Goal: Find contact information: Find contact information

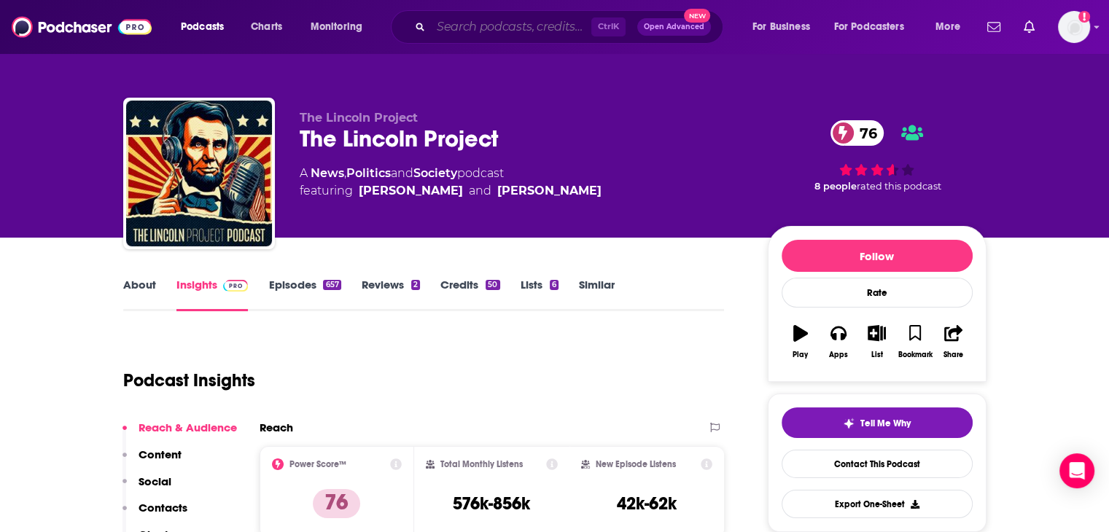
click at [469, 27] on input "Search podcasts, credits, & more..." at bounding box center [511, 26] width 160 height 23
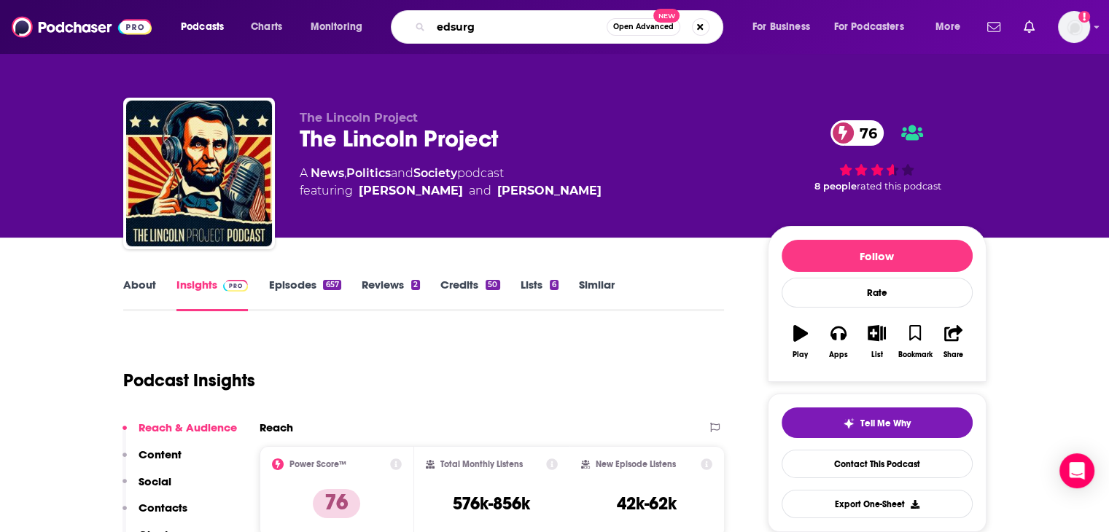
type input "edsurge"
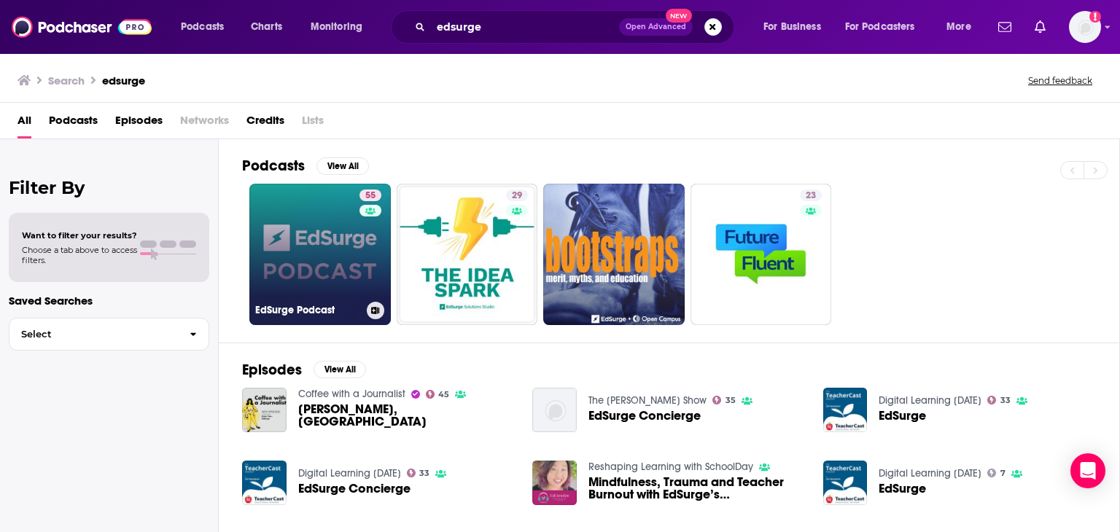
click at [286, 252] on link "55 EdSurge Podcast" at bounding box center [319, 254] width 141 height 141
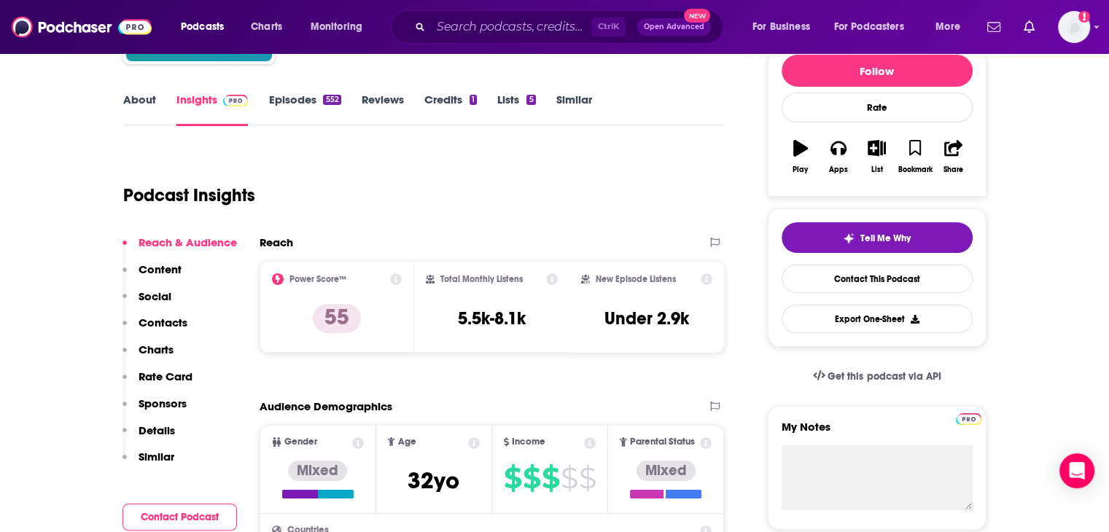
scroll to position [219, 0]
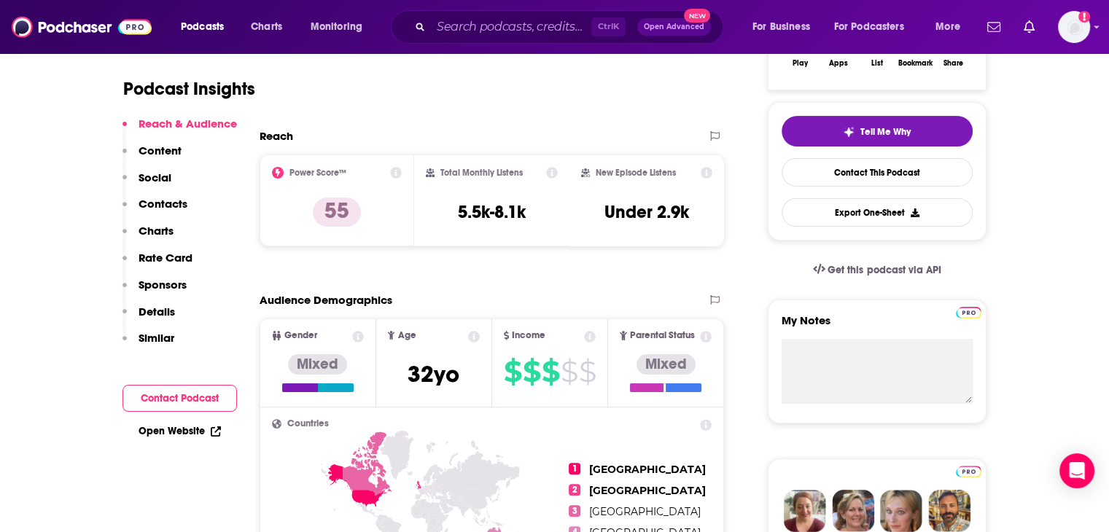
click at [154, 200] on p "Contacts" at bounding box center [163, 204] width 49 height 14
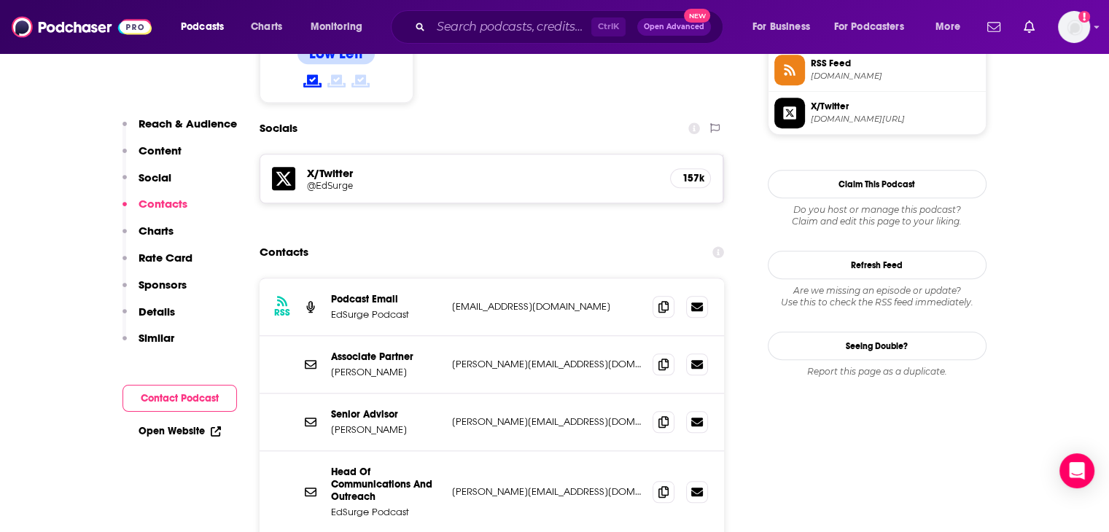
scroll to position [1257, 0]
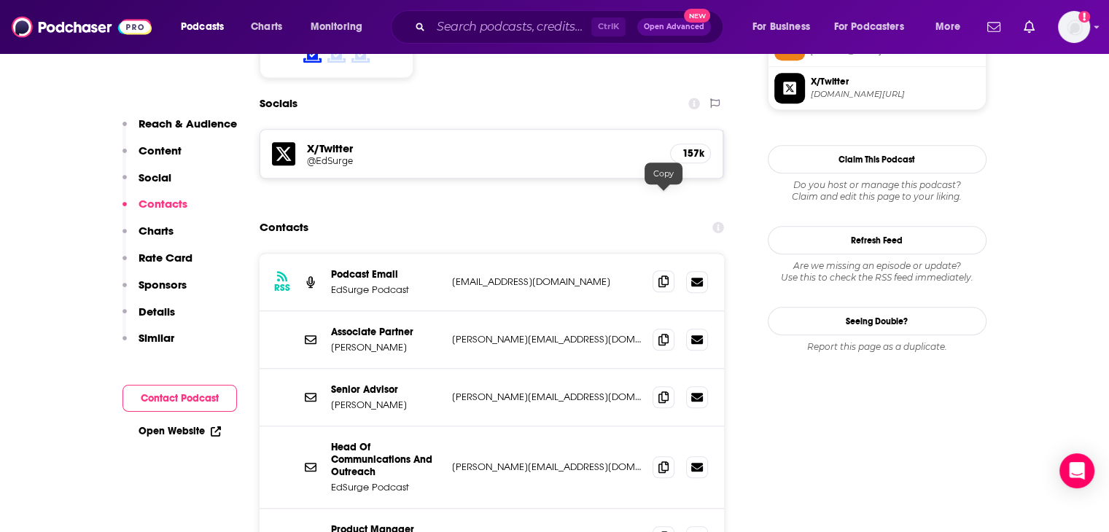
click at [662, 276] on icon at bounding box center [663, 282] width 10 height 12
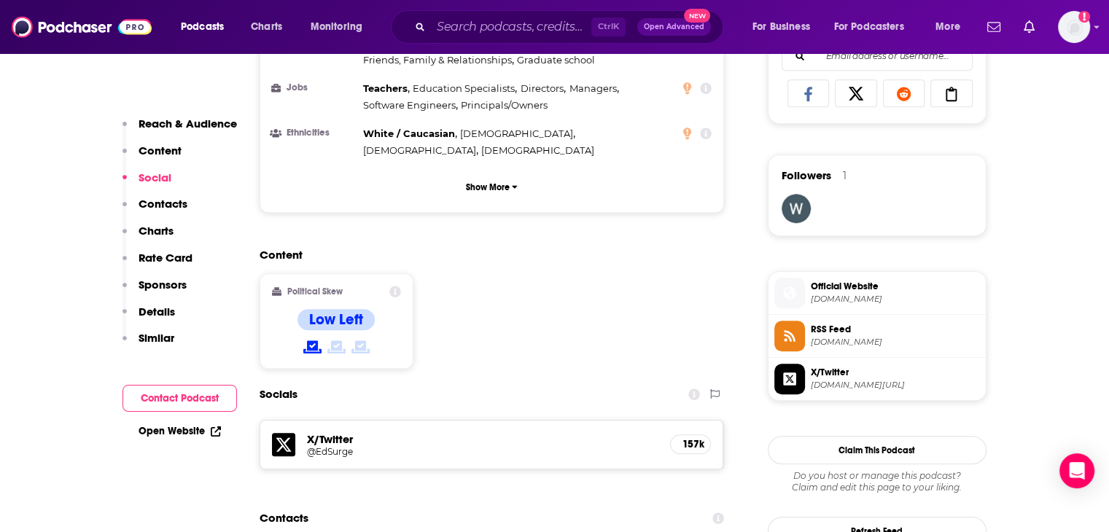
scroll to position [965, 0]
click at [499, 33] on input "Search podcasts, credits, & more..." at bounding box center [511, 26] width 160 height 23
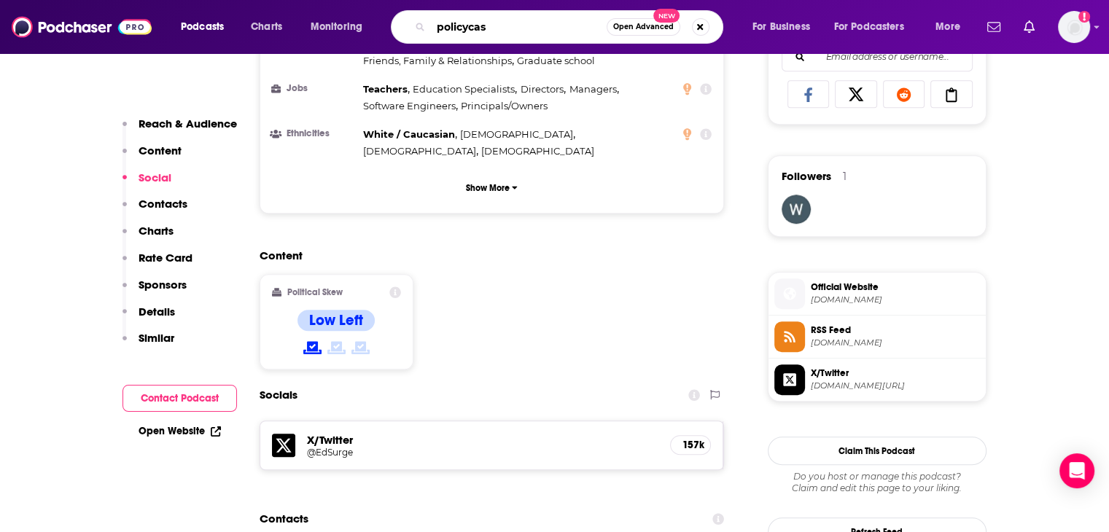
type input "policycast"
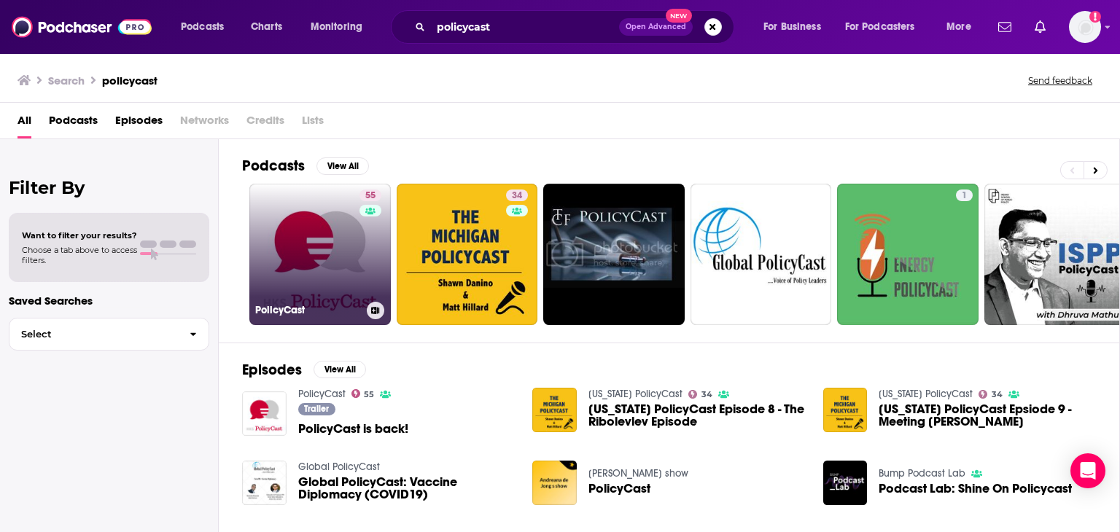
click at [270, 253] on link "55 PolicyCast" at bounding box center [319, 254] width 141 height 141
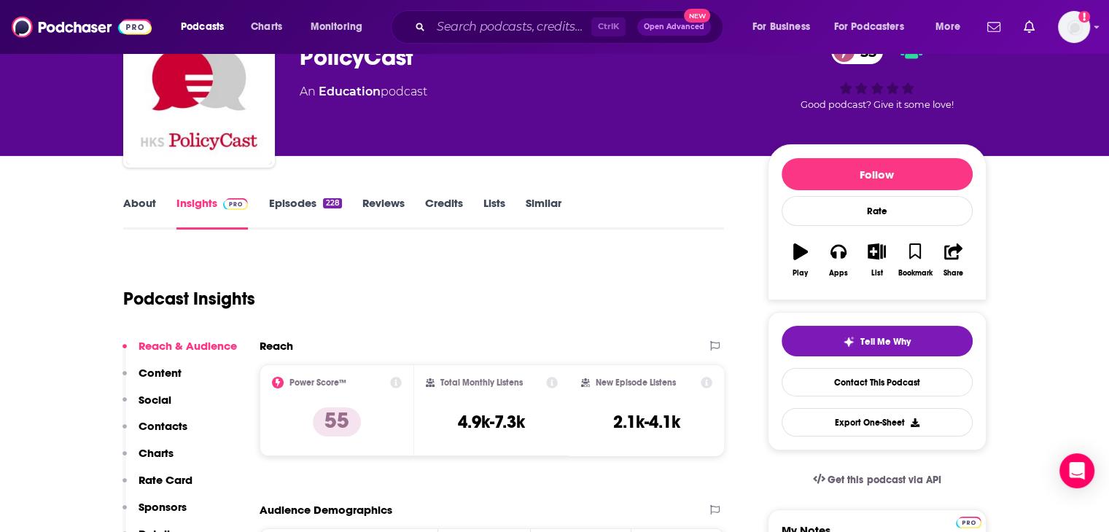
scroll to position [146, 0]
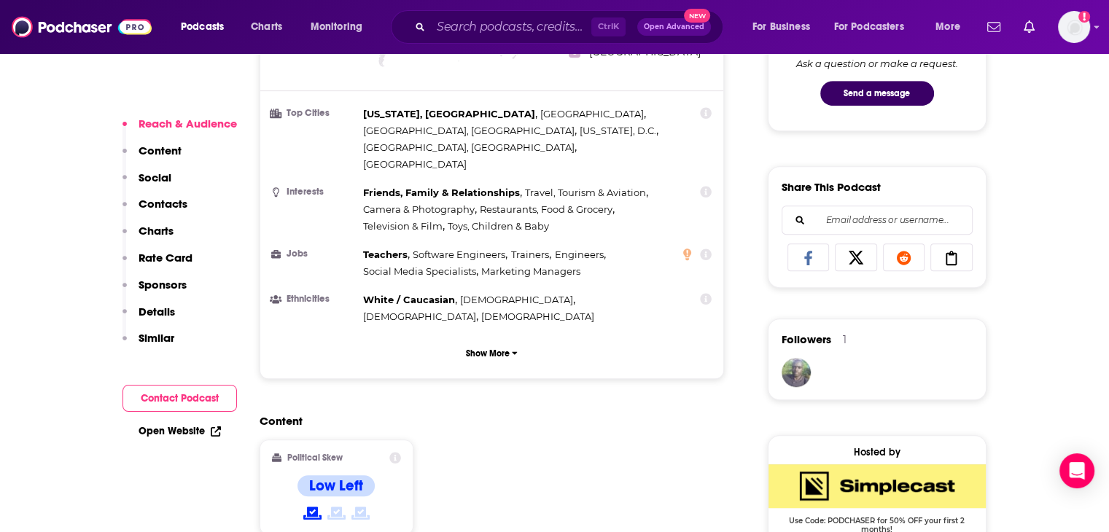
click at [155, 204] on p "Contacts" at bounding box center [163, 204] width 49 height 14
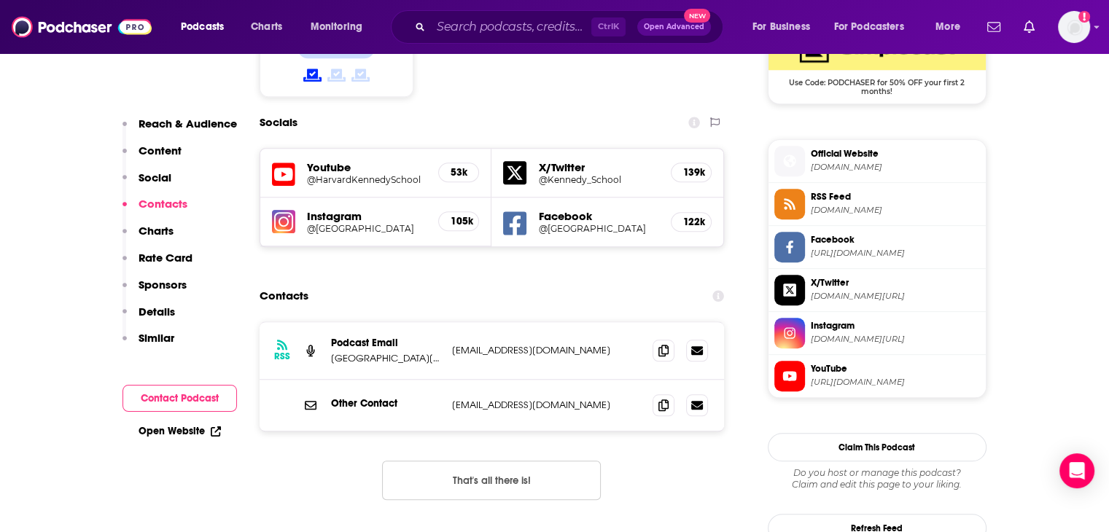
scroll to position [1251, 0]
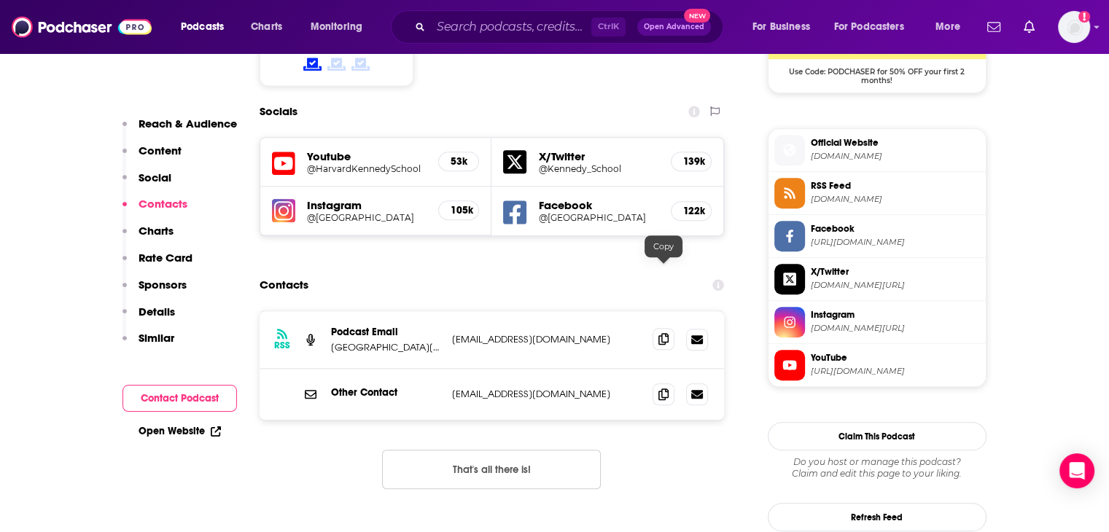
click at [660, 333] on icon at bounding box center [663, 339] width 10 height 12
click at [494, 27] on input "Search podcasts, credits, & more..." at bounding box center [511, 26] width 160 height 23
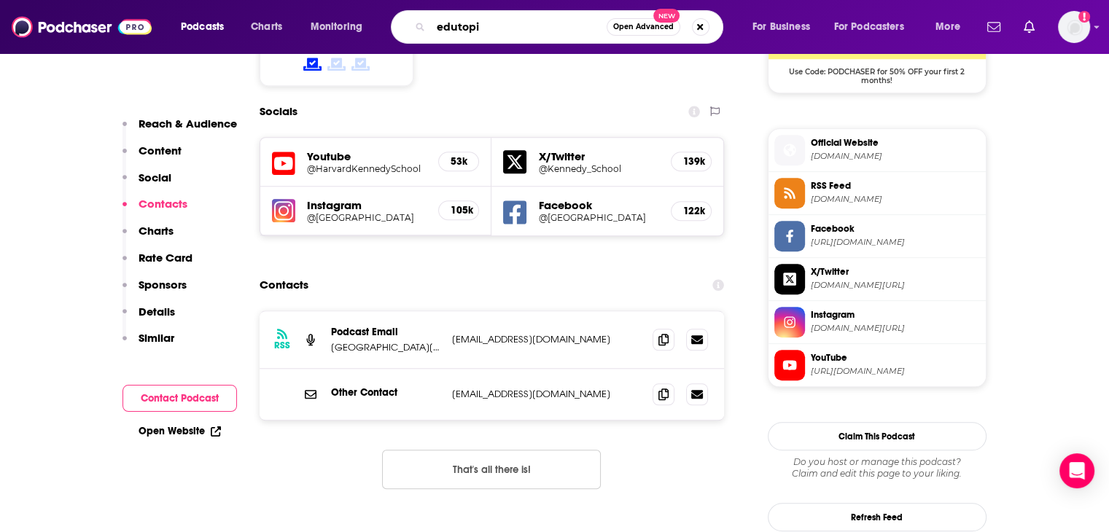
type input "edutopia"
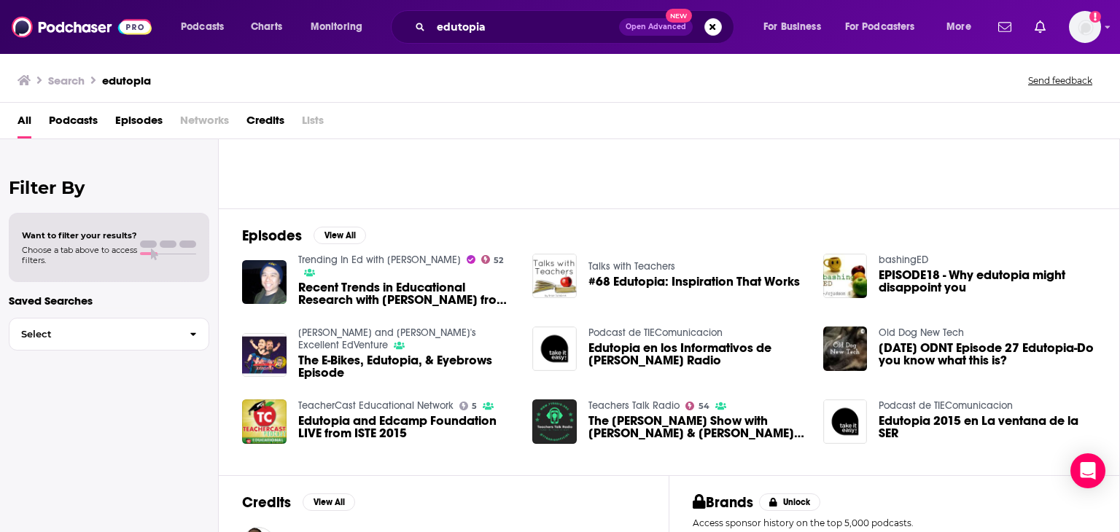
scroll to position [23, 0]
